Goal: Information Seeking & Learning: Check status

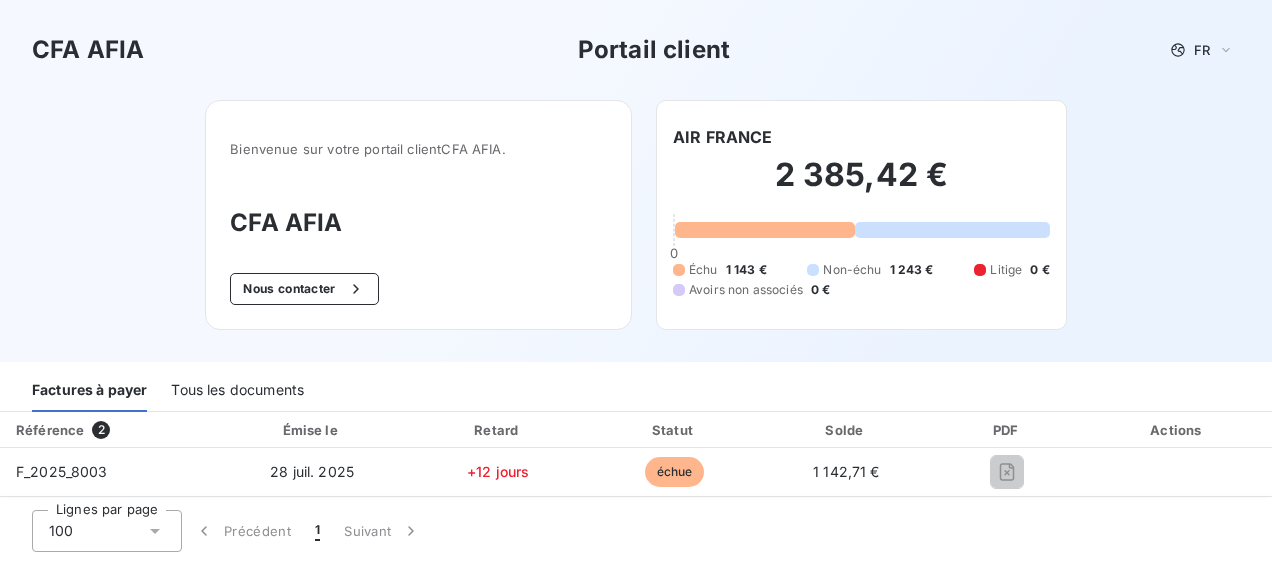
click at [264, 384] on div "Tous les documents" at bounding box center [237, 391] width 133 height 42
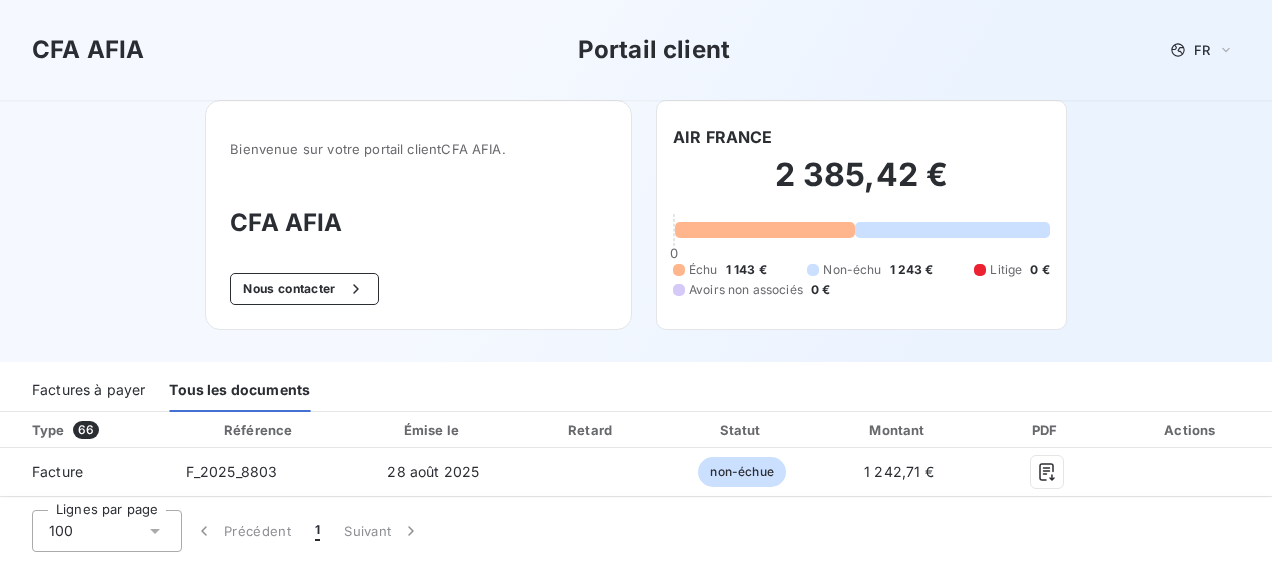
scroll to position [200, 0]
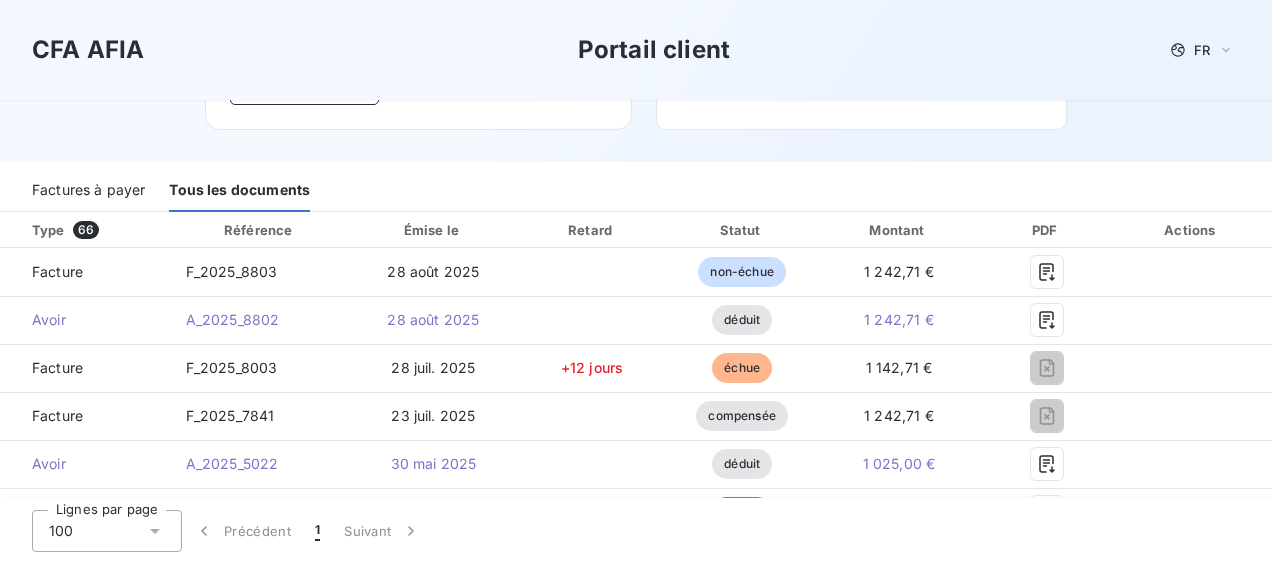
click at [104, 190] on div "Factures à payer" at bounding box center [88, 191] width 113 height 42
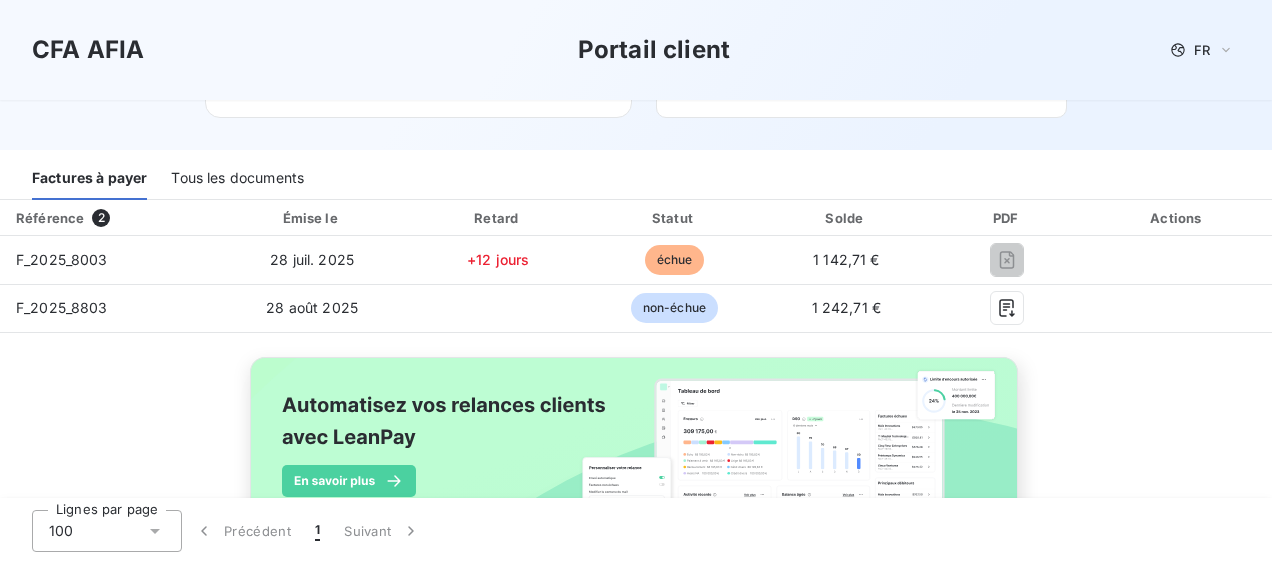
scroll to position [214, 0]
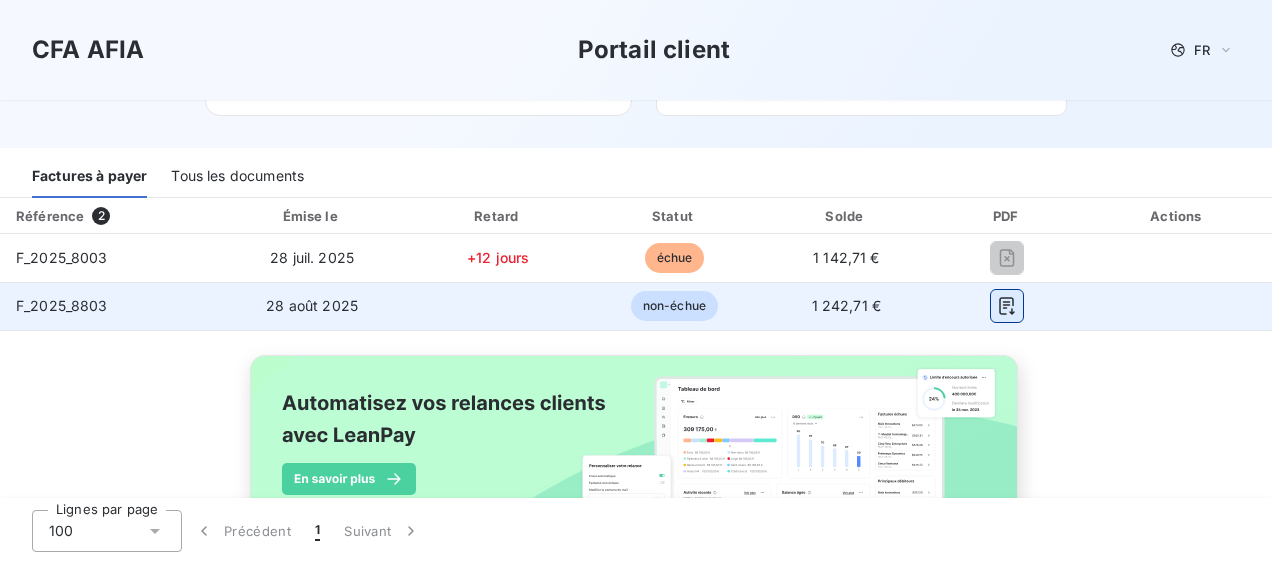
click at [1000, 304] on icon "button" at bounding box center [1007, 306] width 15 height 18
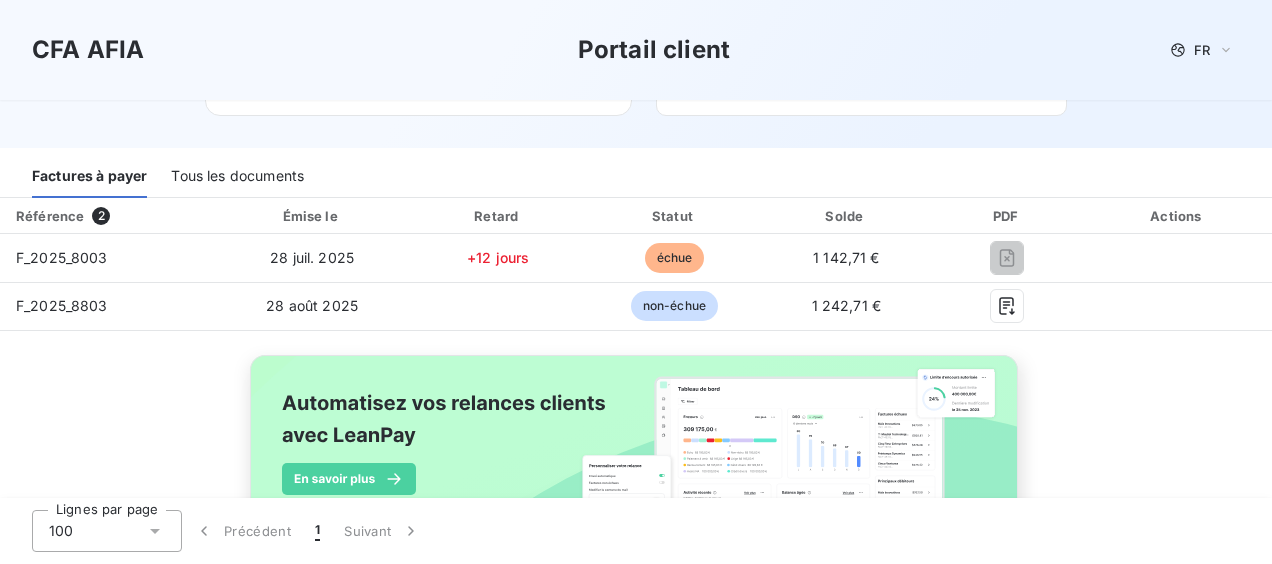
click at [234, 178] on div "Tous les documents" at bounding box center [237, 177] width 133 height 42
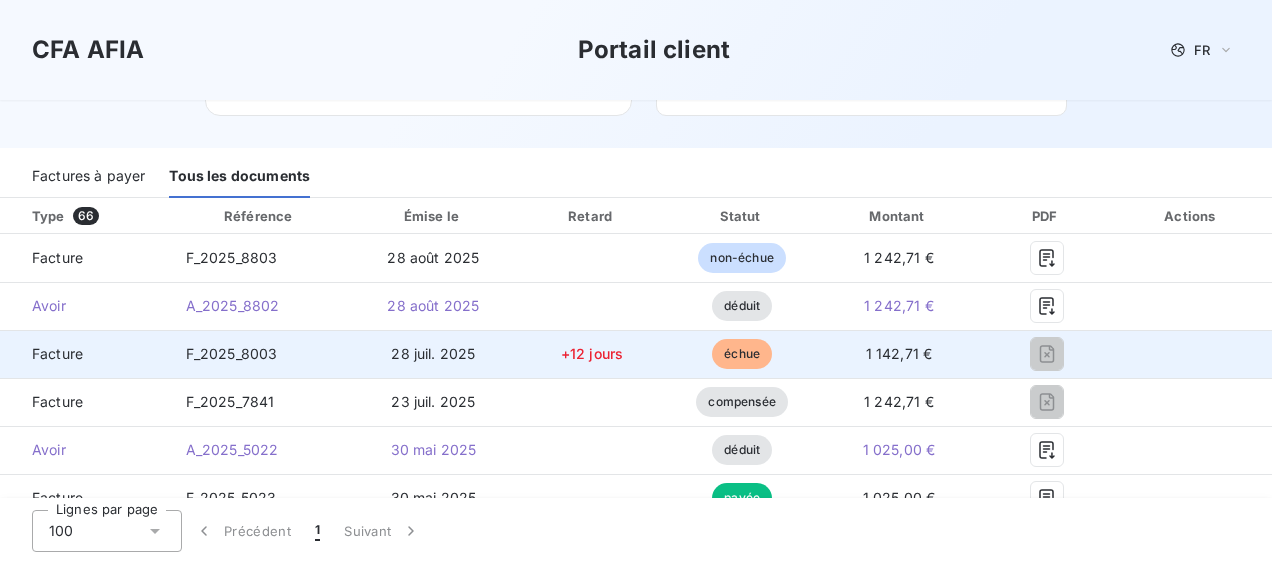
click at [744, 353] on span "échue" at bounding box center [742, 354] width 60 height 30
click at [263, 360] on span "F_2025_8003" at bounding box center [232, 353] width 92 height 17
click at [214, 350] on span "F_2025_8003" at bounding box center [232, 353] width 92 height 17
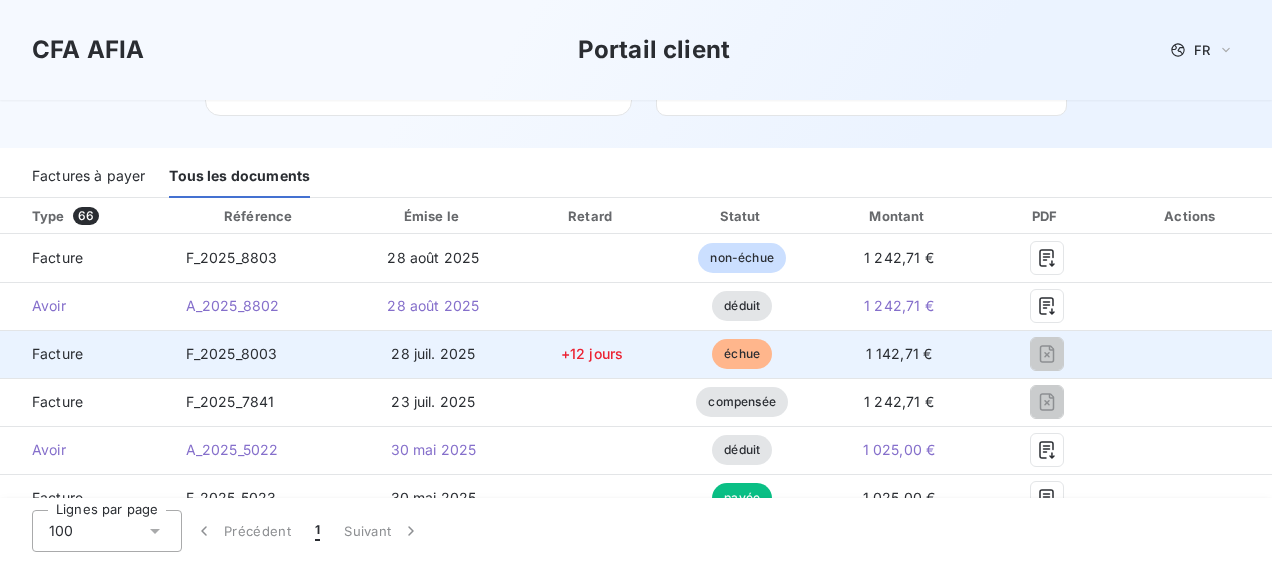
drag, startPoint x: 214, startPoint y: 350, endPoint x: 54, endPoint y: 344, distance: 160.1
click at [54, 344] on span "Facture" at bounding box center [85, 354] width 138 height 20
click at [456, 349] on span "28 juil. 2025" at bounding box center [433, 353] width 84 height 17
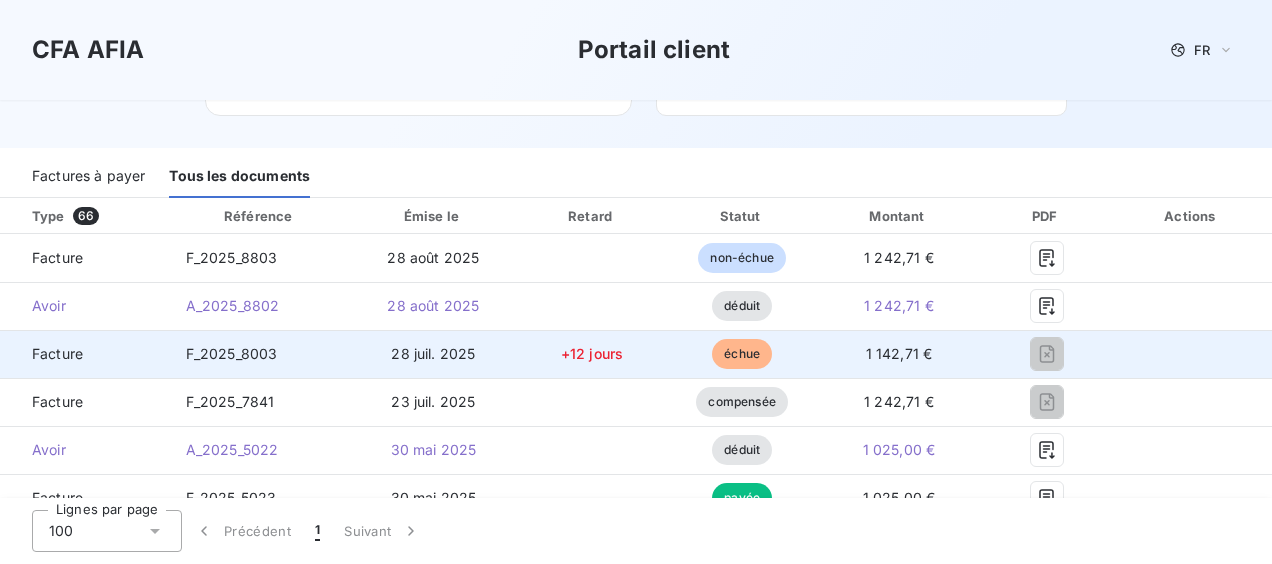
drag, startPoint x: 456, startPoint y: 349, endPoint x: 592, endPoint y: 355, distance: 136.1
click at [592, 355] on span "+12 jours" at bounding box center [592, 353] width 62 height 17
drag, startPoint x: 592, startPoint y: 355, endPoint x: 731, endPoint y: 354, distance: 139.0
click at [731, 354] on span "échue" at bounding box center [742, 354] width 60 height 30
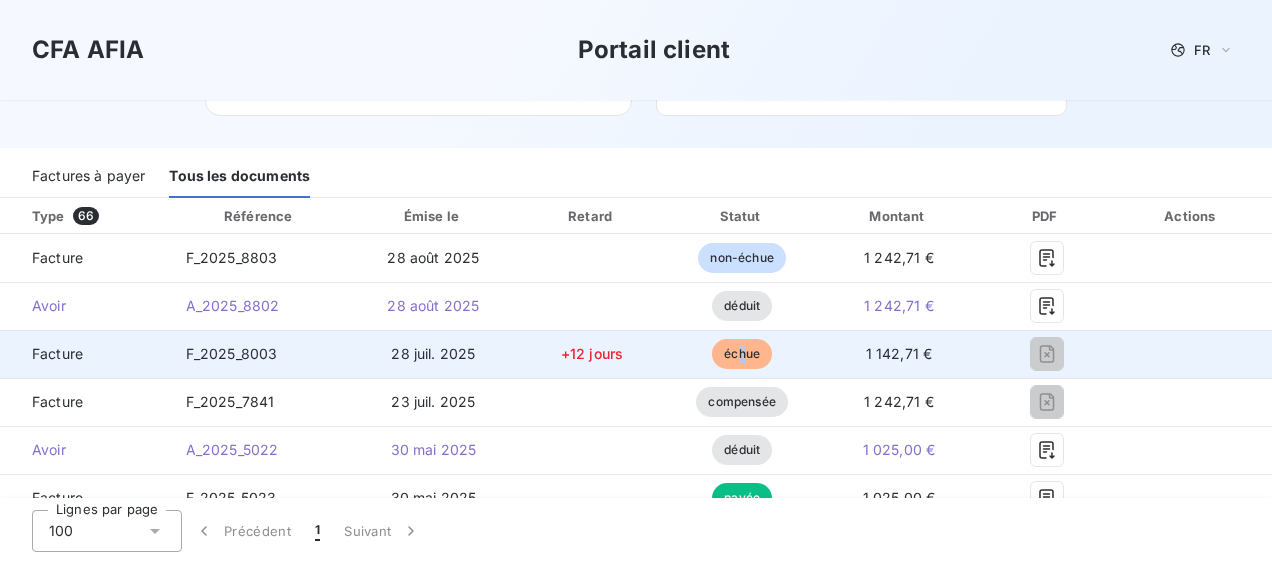
click at [732, 354] on span "échue" at bounding box center [742, 354] width 60 height 30
drag, startPoint x: 732, startPoint y: 354, endPoint x: 897, endPoint y: 368, distance: 165.5
click at [897, 368] on td "1 142,71 €" at bounding box center [898, 354] width 165 height 48
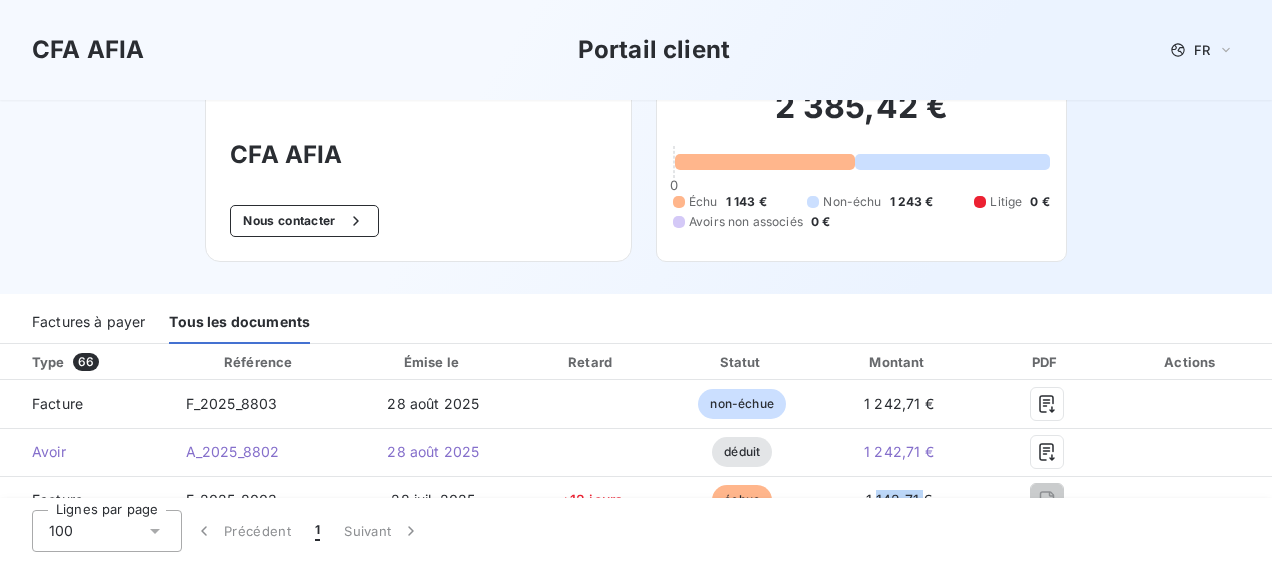
scroll to position [100, 0]
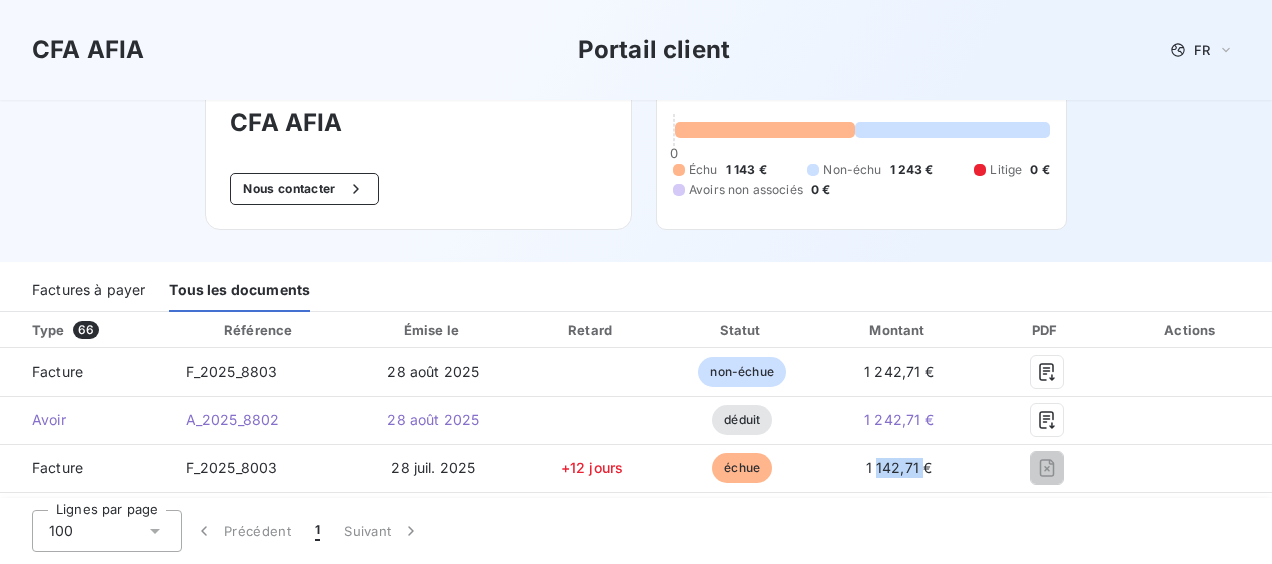
click at [76, 290] on div "Factures à payer" at bounding box center [88, 291] width 113 height 42
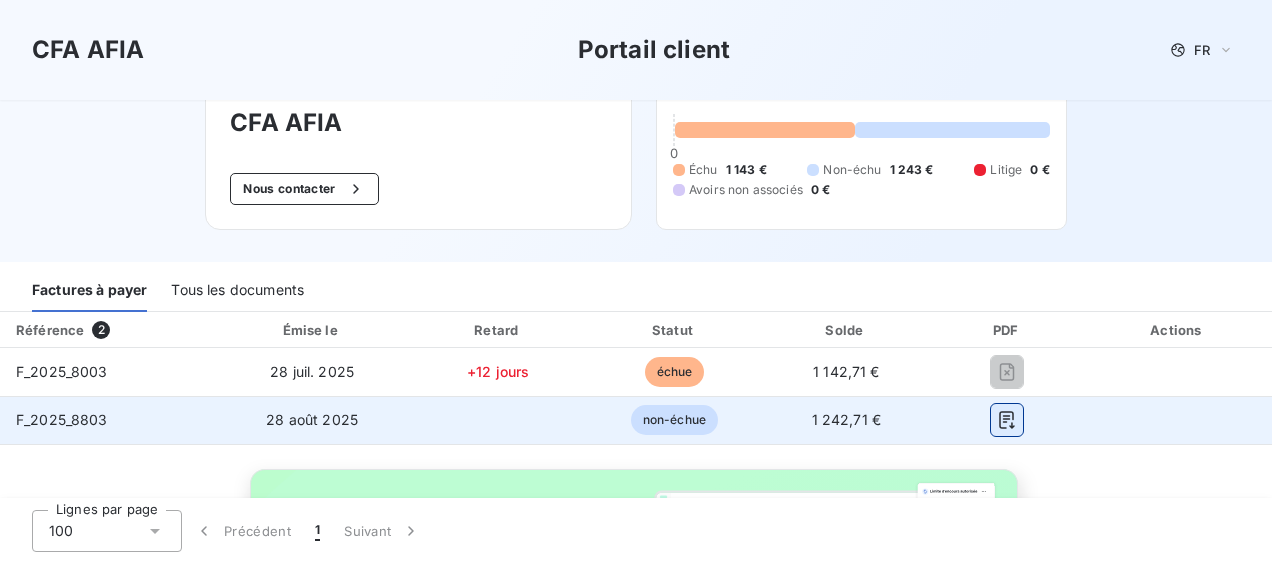
click at [997, 412] on icon "button" at bounding box center [1007, 420] width 20 height 20
